Goal: Task Accomplishment & Management: Manage account settings

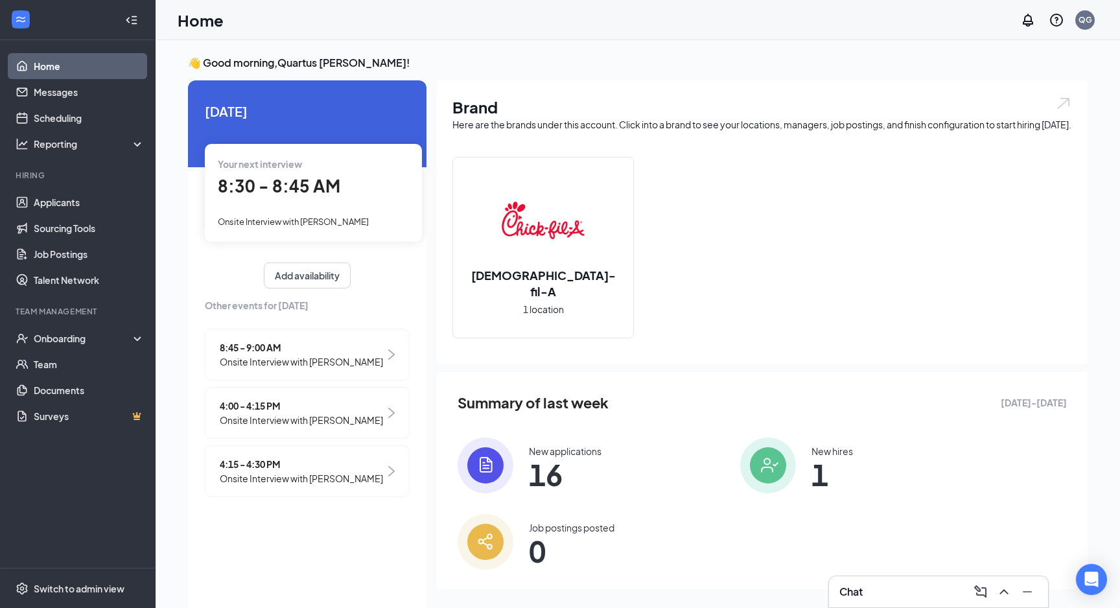
click at [570, 478] on span "16" at bounding box center [565, 474] width 73 height 23
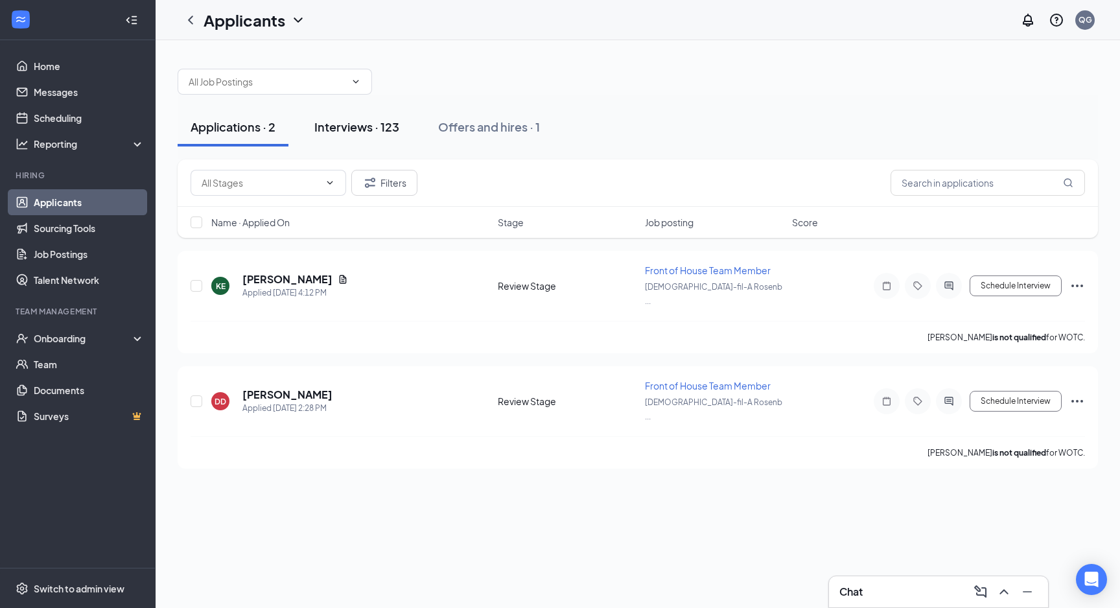
click at [379, 123] on div "Interviews · 123" at bounding box center [356, 127] width 85 height 16
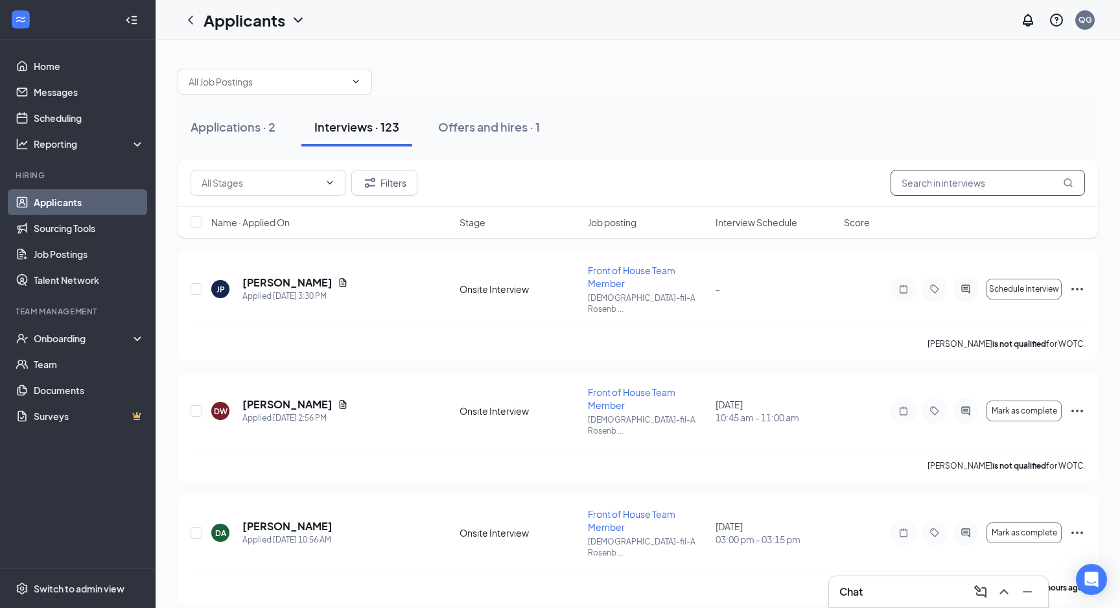
click at [989, 177] on input "text" at bounding box center [988, 183] width 194 height 26
type input "[PERSON_NAME]"
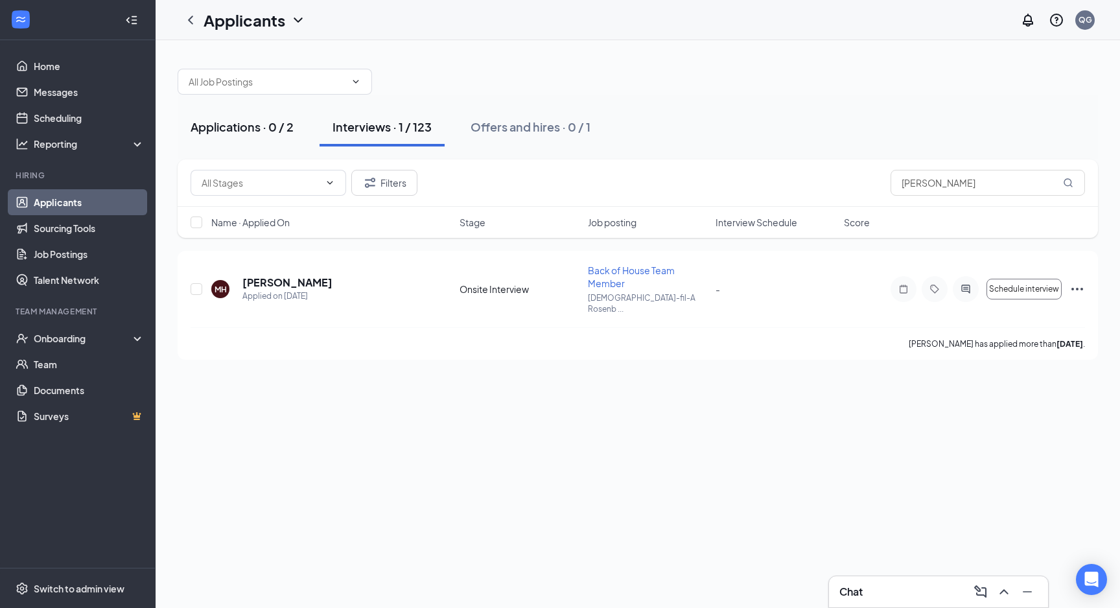
click at [279, 122] on div "Applications · 0 / 2" at bounding box center [242, 127] width 103 height 16
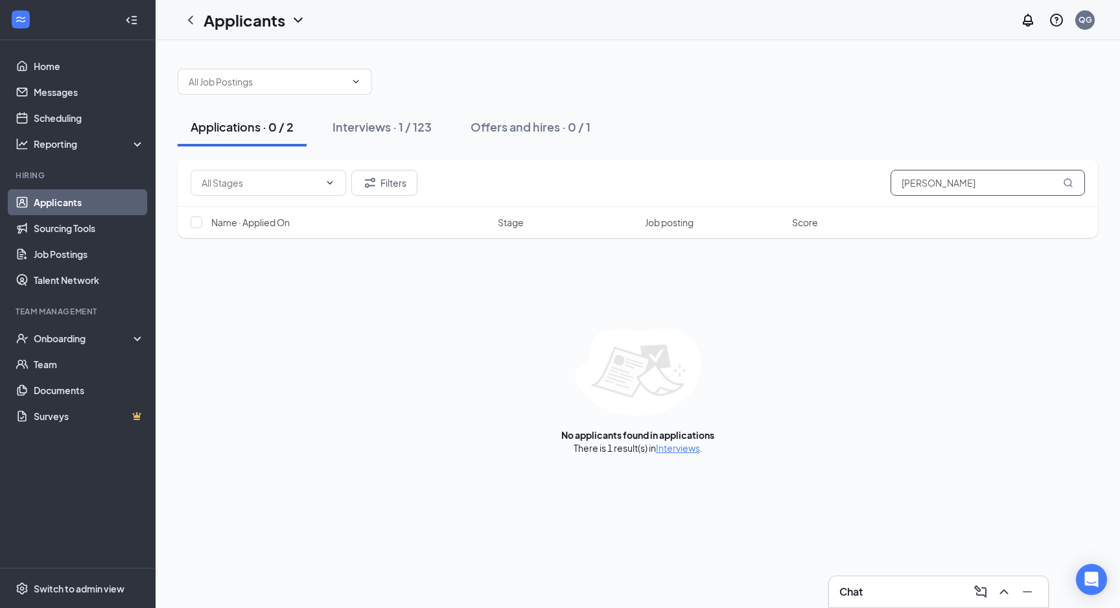
click at [1047, 183] on input "[PERSON_NAME]" at bounding box center [988, 183] width 194 height 26
type input "m"
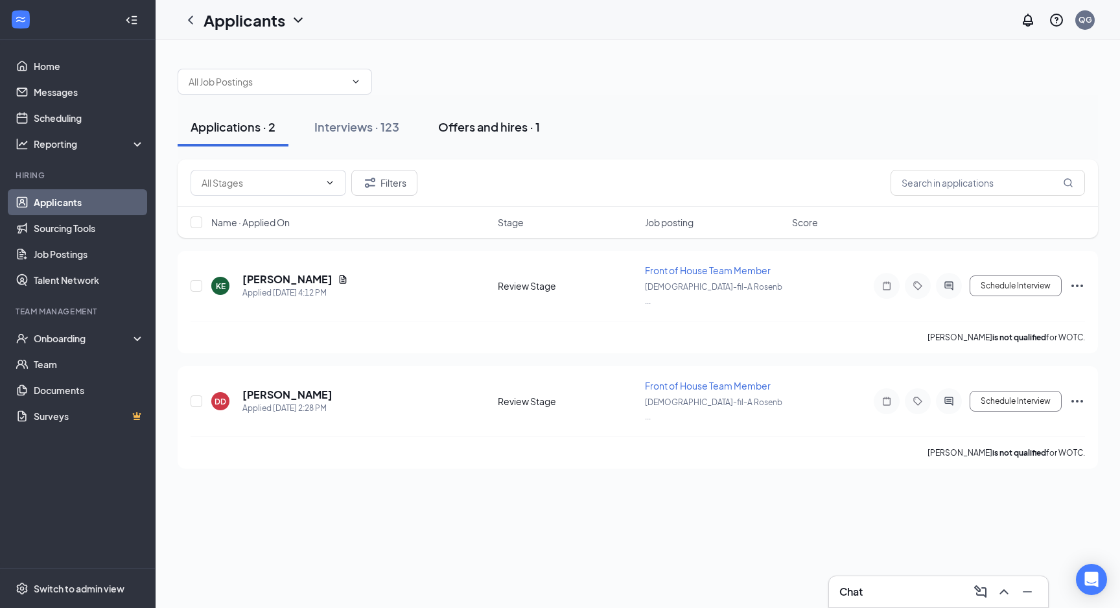
click at [456, 133] on div "Offers and hires · 1" at bounding box center [489, 127] width 102 height 16
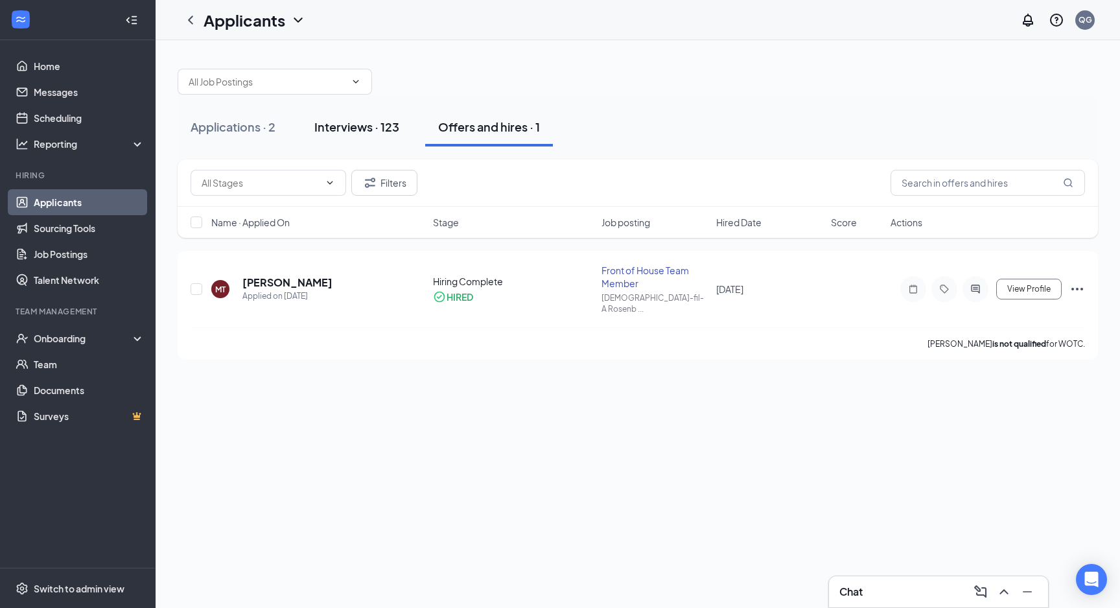
click at [373, 128] on div "Interviews · 123" at bounding box center [356, 127] width 85 height 16
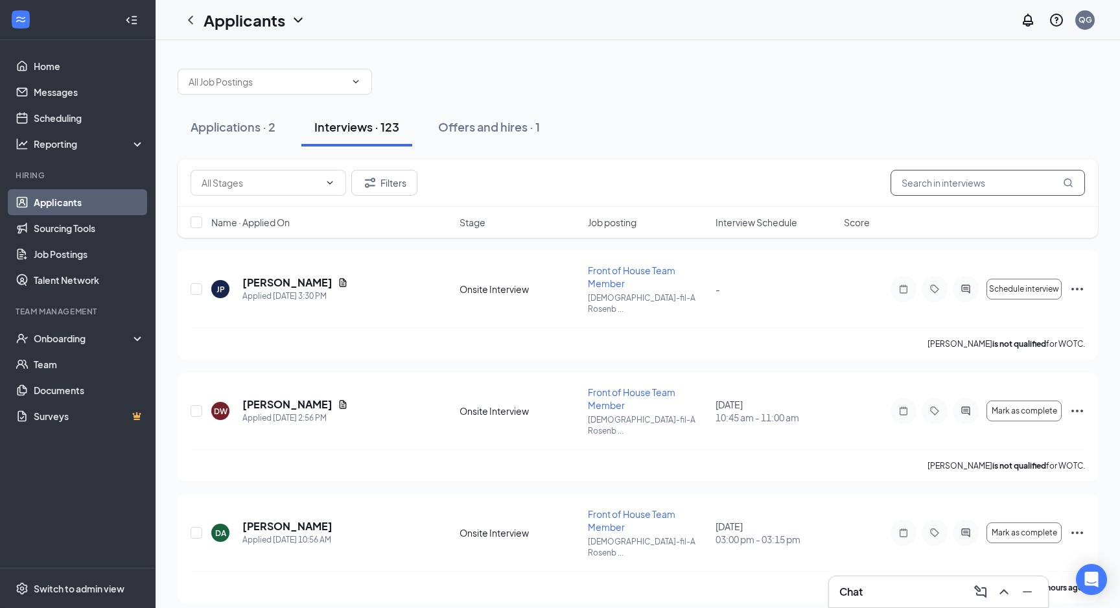
click at [937, 183] on input "text" at bounding box center [988, 183] width 194 height 26
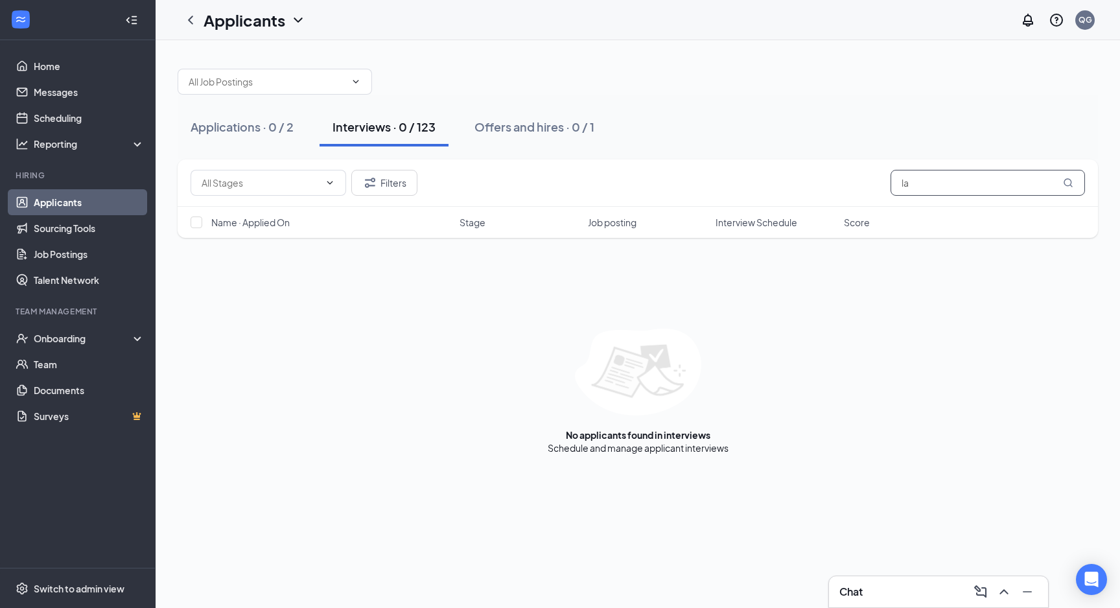
type input "l"
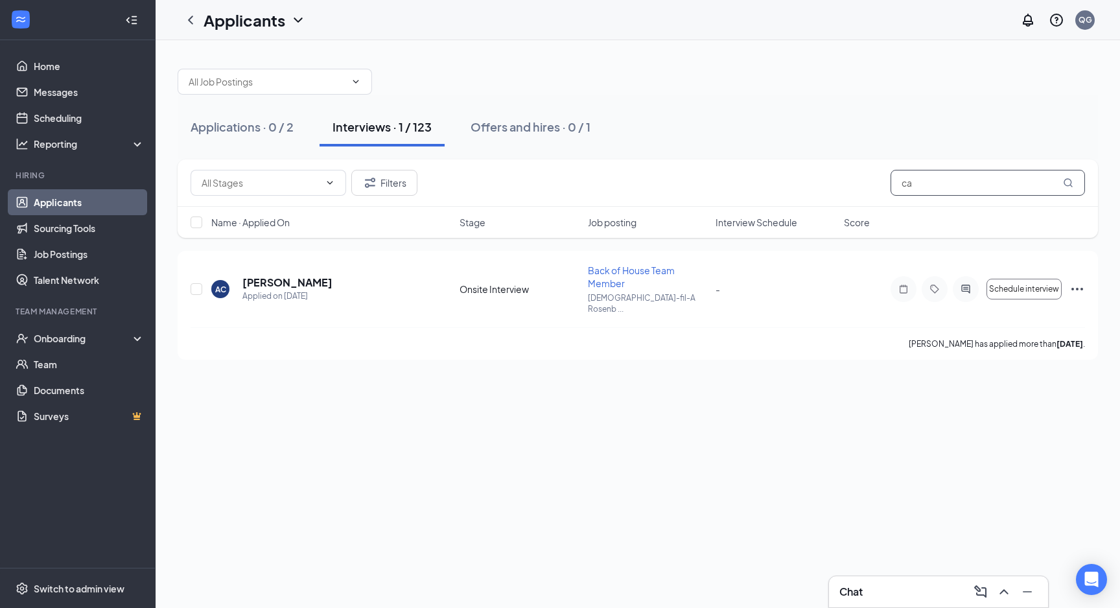
type input "c"
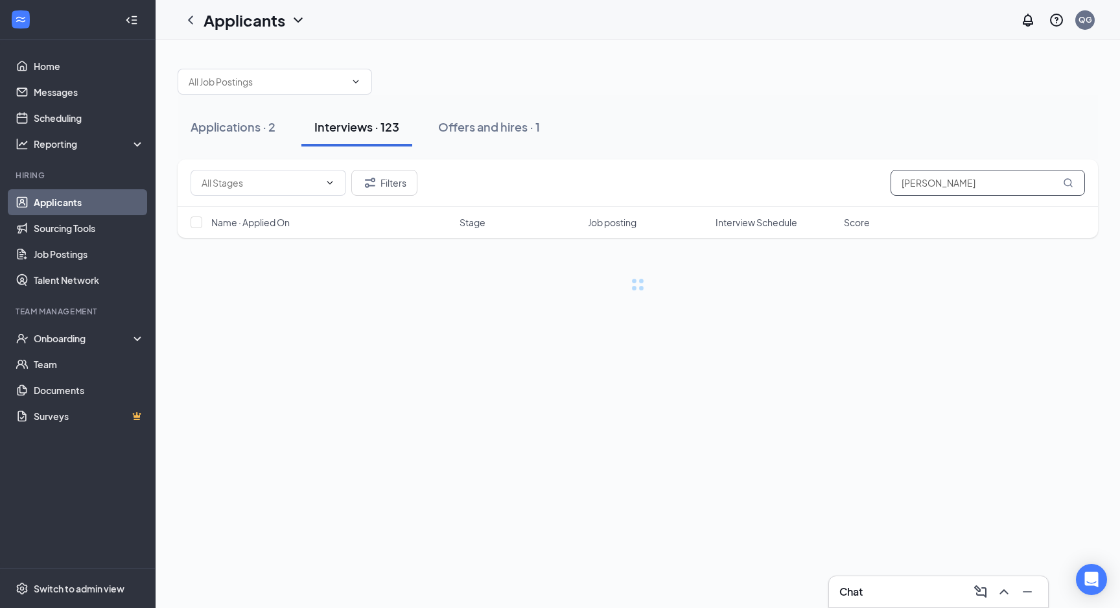
type input "[PERSON_NAME]"
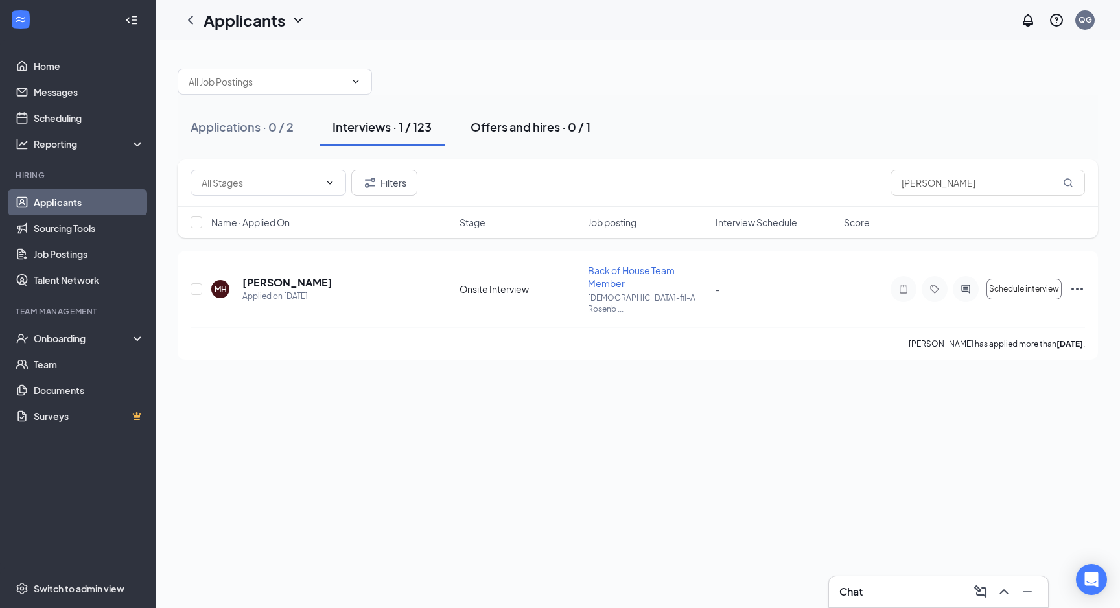
click at [523, 121] on div "Offers and hires · 0 / 1" at bounding box center [531, 127] width 120 height 16
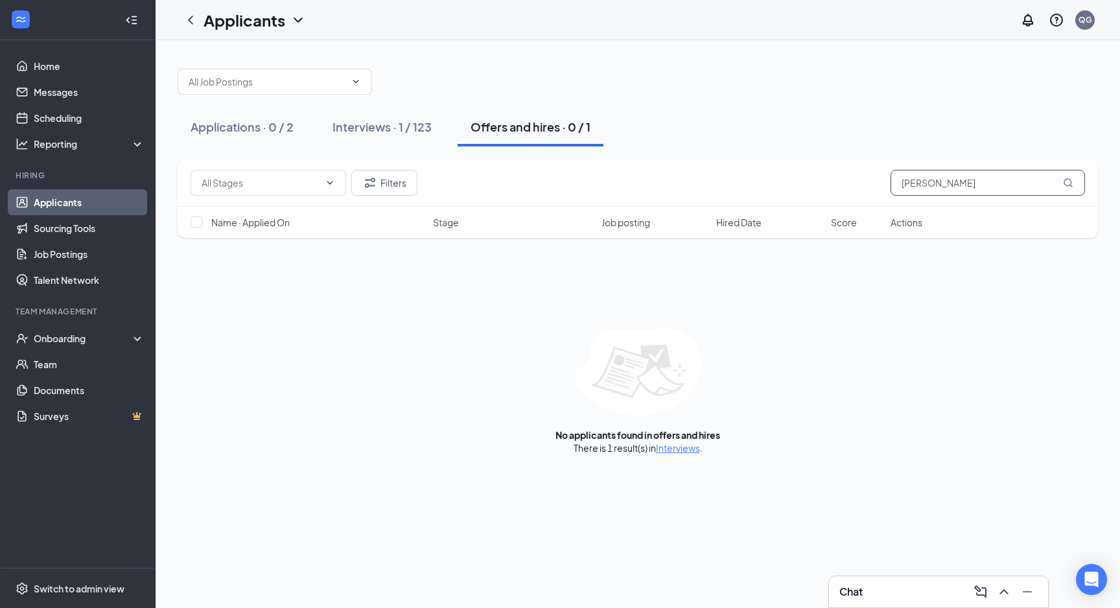
click at [1024, 180] on input "[PERSON_NAME]" at bounding box center [988, 183] width 194 height 26
type input "m"
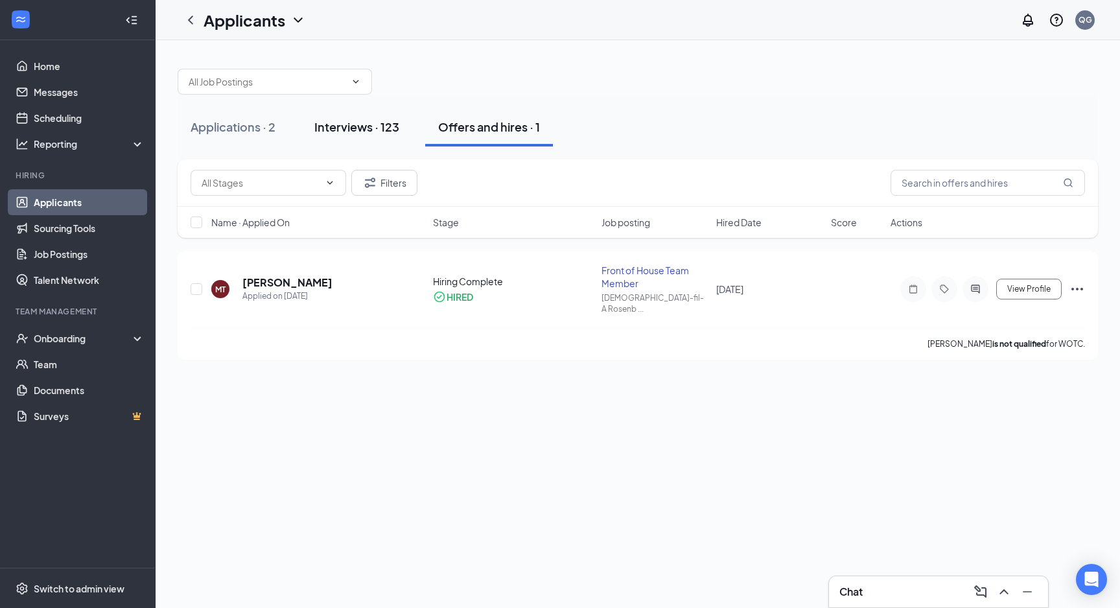
click at [343, 119] on div "Interviews · 123" at bounding box center [356, 127] width 85 height 16
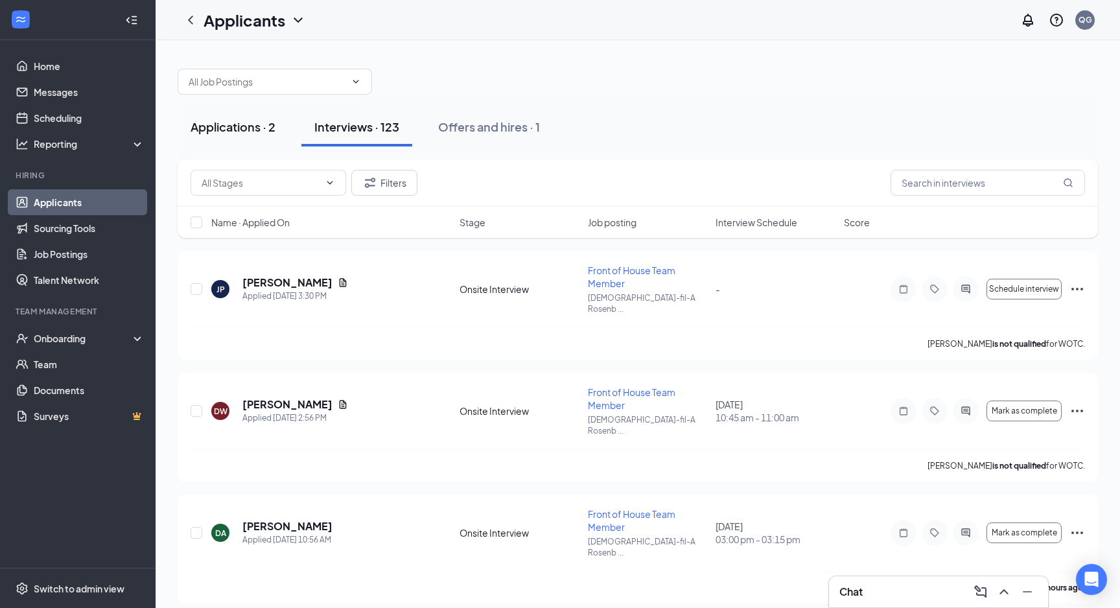
click at [266, 132] on div "Applications · 2" at bounding box center [233, 127] width 85 height 16
